Goal: Information Seeking & Learning: Understand process/instructions

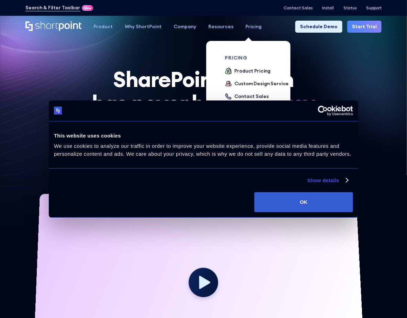
click at [250, 79] on ul "Product Pricing Custom Design Service Contact Sales" at bounding box center [258, 83] width 67 height 33
click at [250, 82] on div "Custom Design Service" at bounding box center [262, 83] width 54 height 7
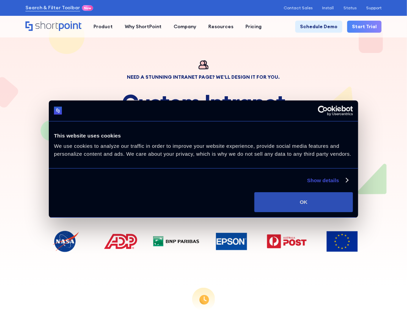
click at [310, 205] on button "OK" at bounding box center [304, 202] width 99 height 20
